Goal: Check status: Check status

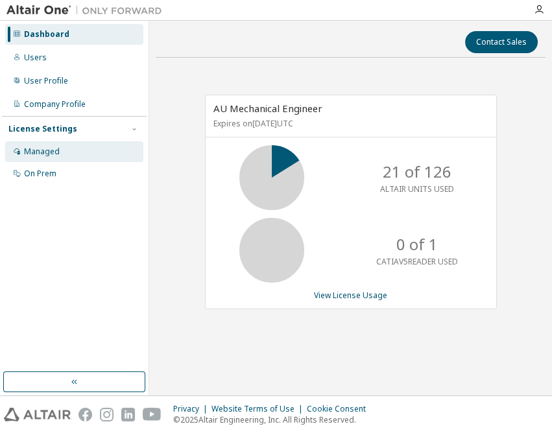
click at [84, 152] on div "Managed" at bounding box center [74, 151] width 138 height 21
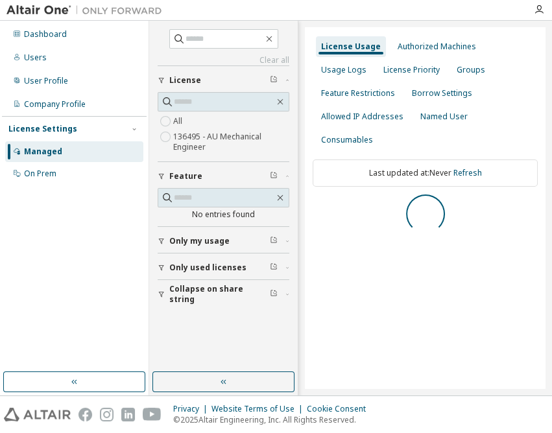
click at [233, 379] on button "button" at bounding box center [223, 382] width 142 height 21
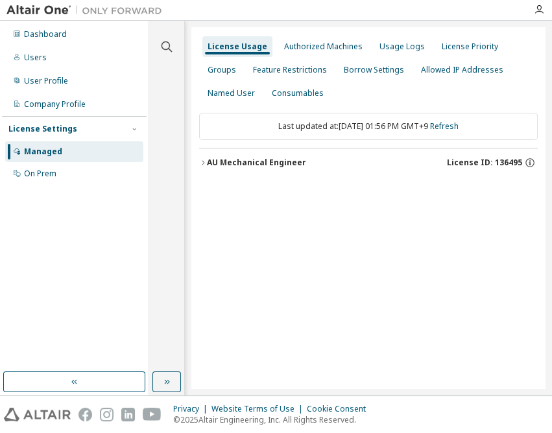
click at [293, 162] on div "AU Mechanical Engineer" at bounding box center [256, 163] width 99 height 10
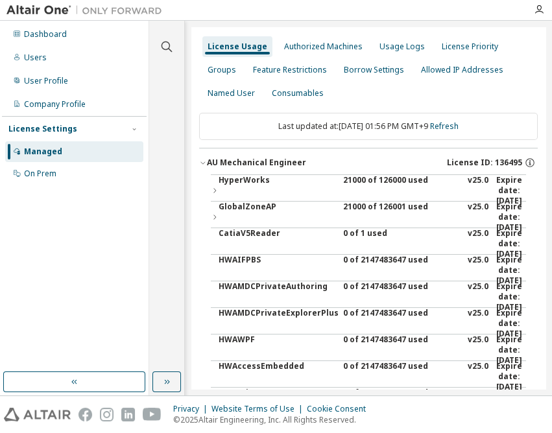
click at [381, 176] on div "21000 of 126000 used" at bounding box center [401, 190] width 117 height 31
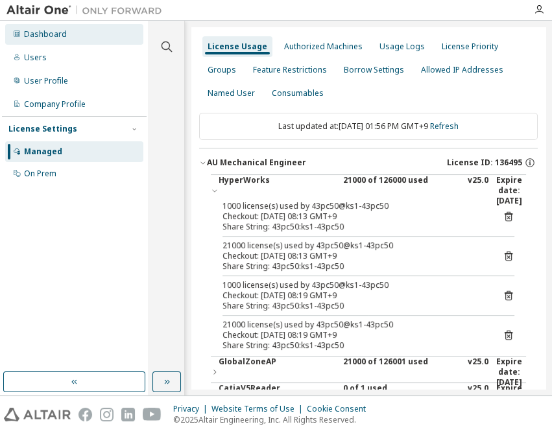
drag, startPoint x: 56, startPoint y: 34, endPoint x: 41, endPoint y: 38, distance: 15.6
click at [56, 34] on div "Dashboard" at bounding box center [45, 34] width 43 height 10
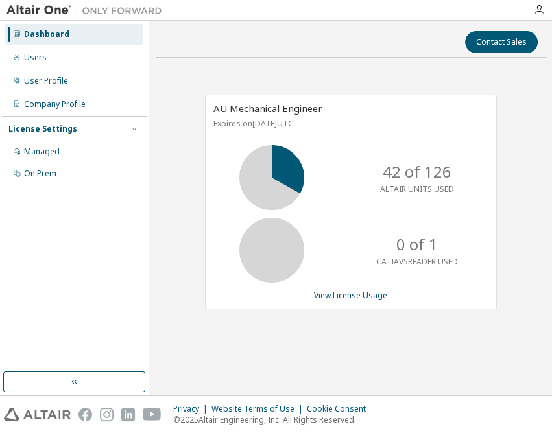
click at [376, 32] on div "Contact Sales" at bounding box center [350, 42] width 374 height 22
click at [42, 152] on div "Managed" at bounding box center [42, 152] width 36 height 10
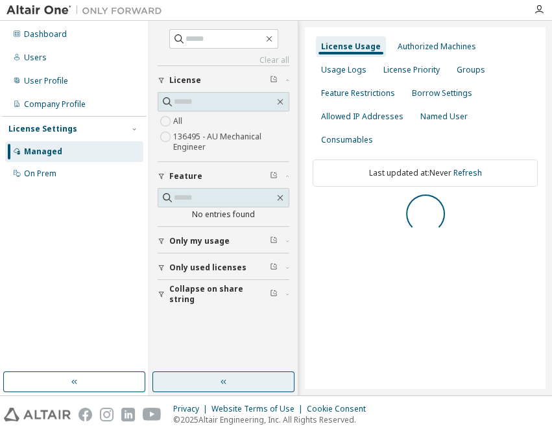
click at [208, 379] on button "button" at bounding box center [223, 382] width 142 height 21
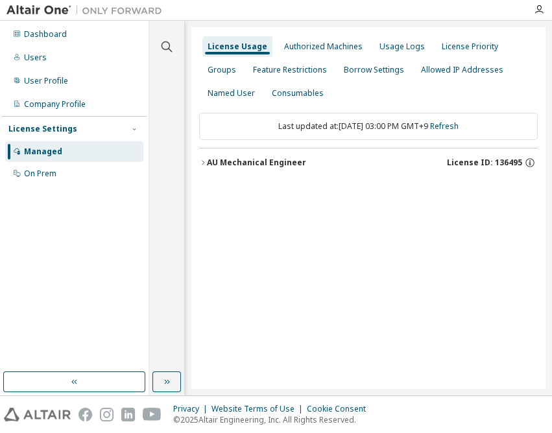
click at [282, 162] on div "AU Mechanical Engineer" at bounding box center [256, 163] width 99 height 10
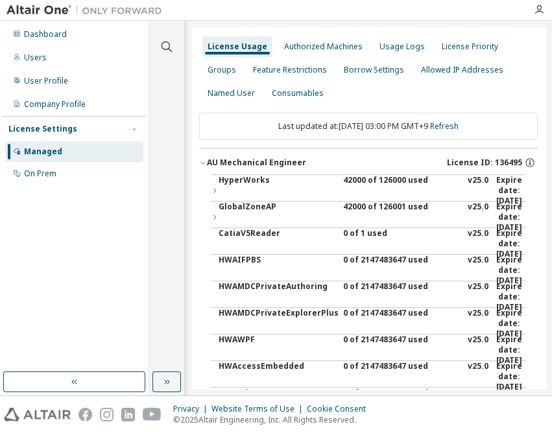
click at [359, 180] on div "42000 of 126000 used" at bounding box center [401, 190] width 117 height 31
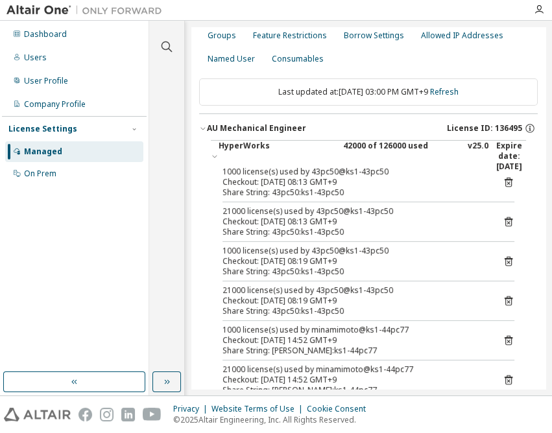
scroll to position [58, 0]
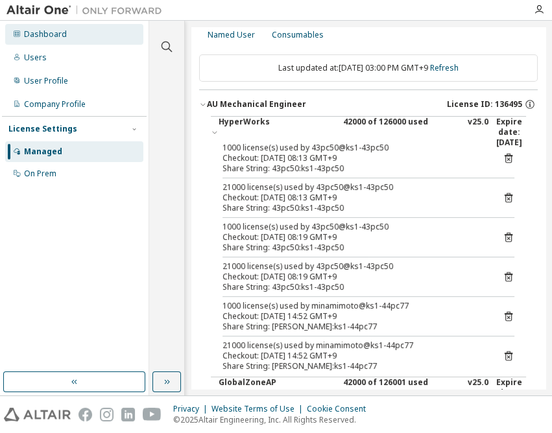
click at [42, 30] on div "Dashboard" at bounding box center [45, 34] width 43 height 10
